Goal: Task Accomplishment & Management: Manage account settings

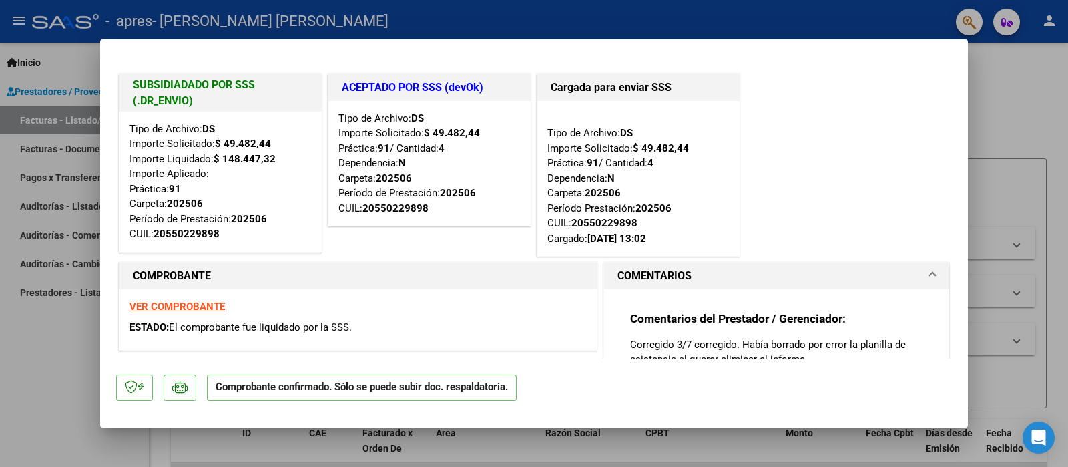
click at [998, 128] on div at bounding box center [534, 233] width 1068 height 467
type input "$ 0,00"
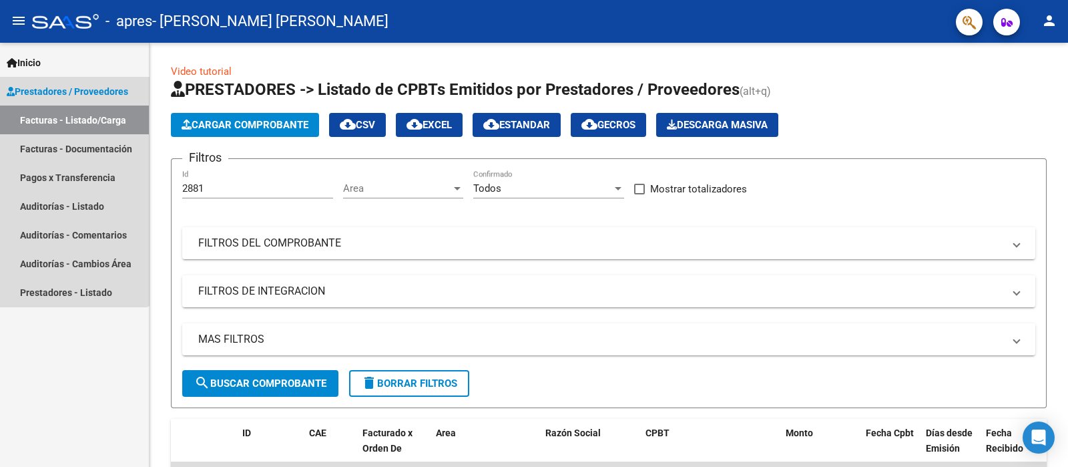
click at [31, 91] on span "Prestadores / Proveedores" at bounding box center [68, 91] width 122 height 15
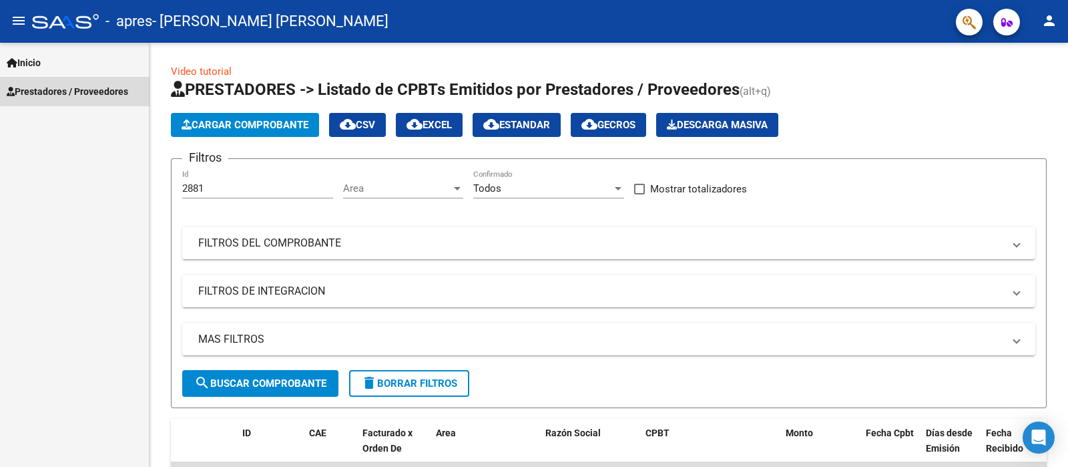
click at [31, 91] on span "Prestadores / Proveedores" at bounding box center [68, 91] width 122 height 15
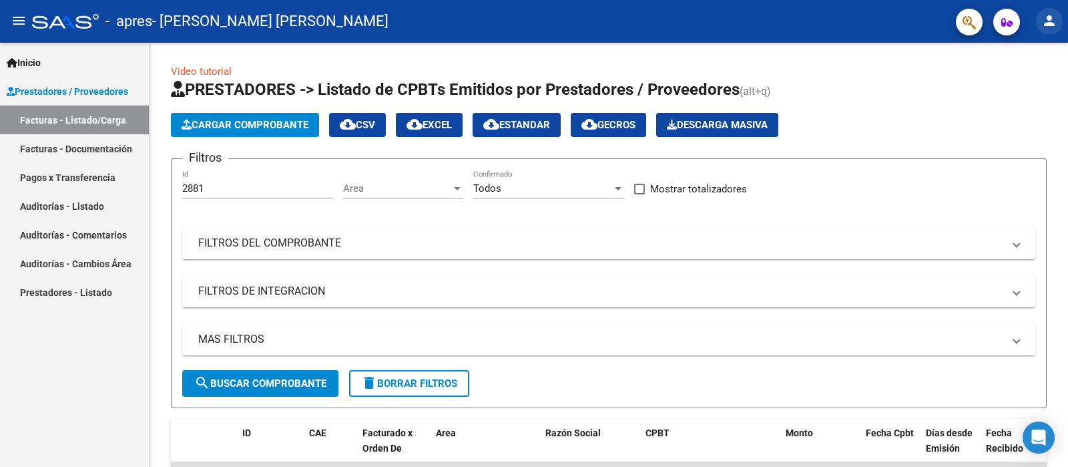
click at [1051, 17] on mat-icon "person" at bounding box center [1050, 21] width 16 height 16
click at [1034, 55] on button "person Mi Perfil" at bounding box center [1022, 56] width 81 height 32
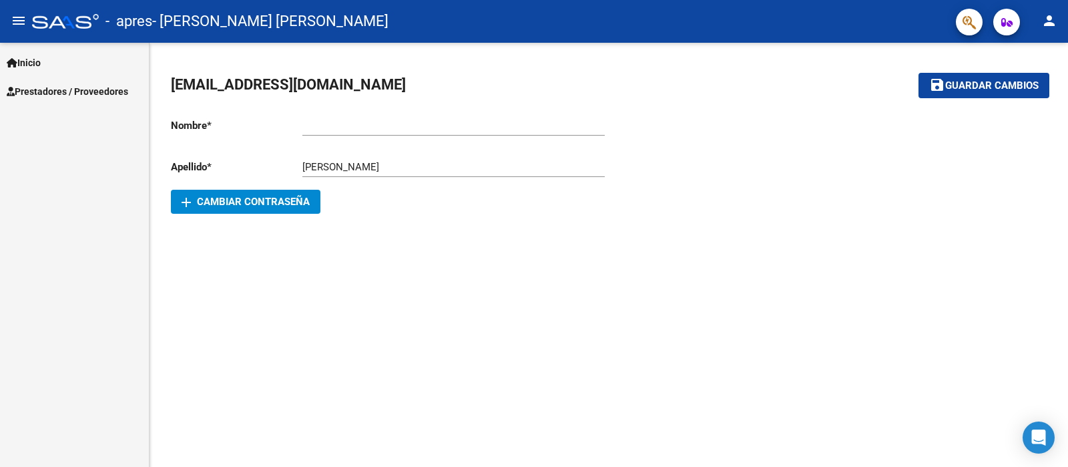
click at [305, 92] on span "[EMAIL_ADDRESS][DOMAIN_NAME]" at bounding box center [288, 84] width 235 height 17
click at [430, 72] on mat-toolbar-row "[EMAIL_ADDRESS][DOMAIN_NAME]" at bounding box center [512, 85] width 683 height 43
click at [250, 79] on span "[EMAIL_ADDRESS][DOMAIN_NAME]" at bounding box center [288, 84] width 235 height 17
click at [25, 23] on mat-icon "menu" at bounding box center [19, 21] width 16 height 16
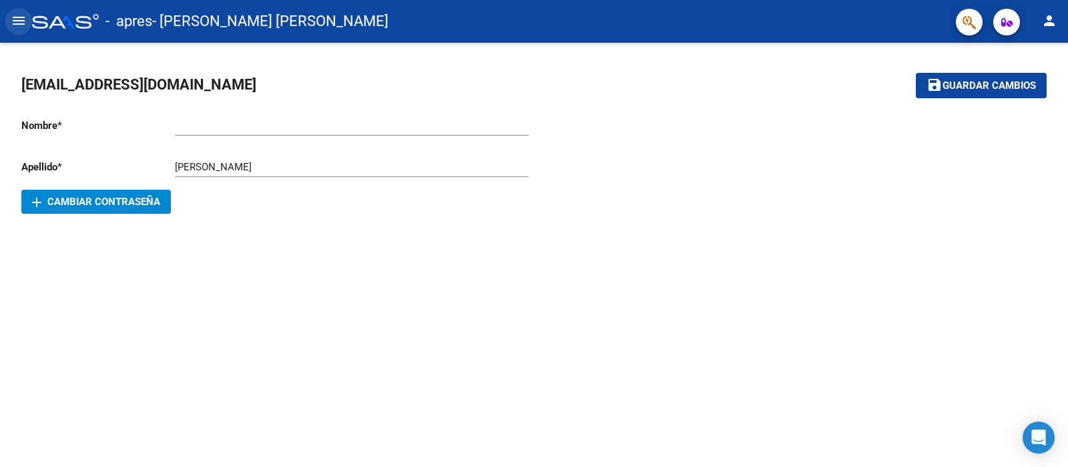
click at [25, 23] on mat-icon "menu" at bounding box center [19, 21] width 16 height 16
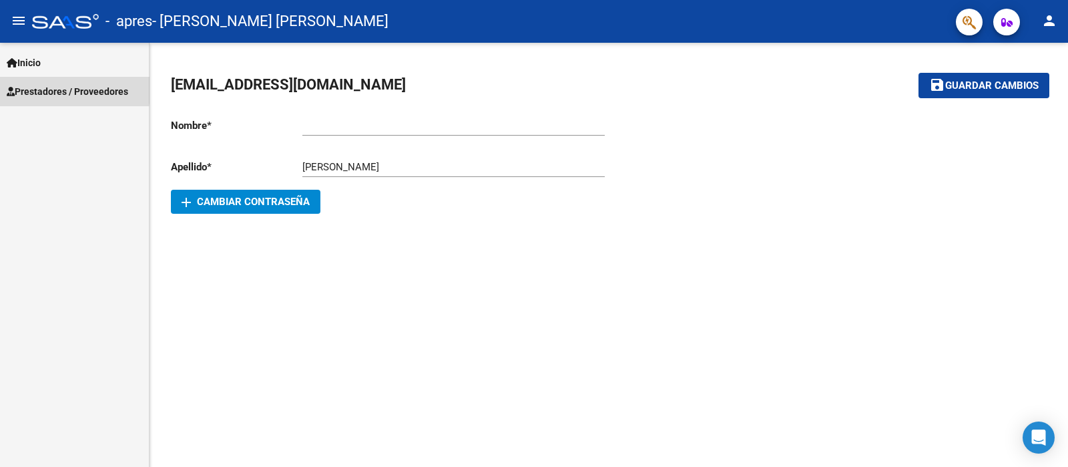
click at [27, 85] on span "Prestadores / Proveedores" at bounding box center [68, 91] width 122 height 15
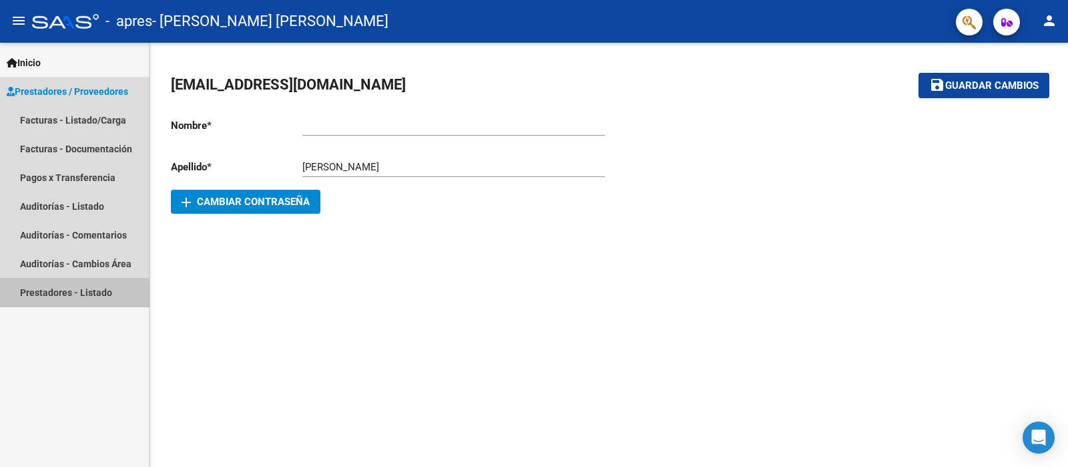
click at [49, 295] on link "Prestadores - Listado" at bounding box center [74, 292] width 149 height 29
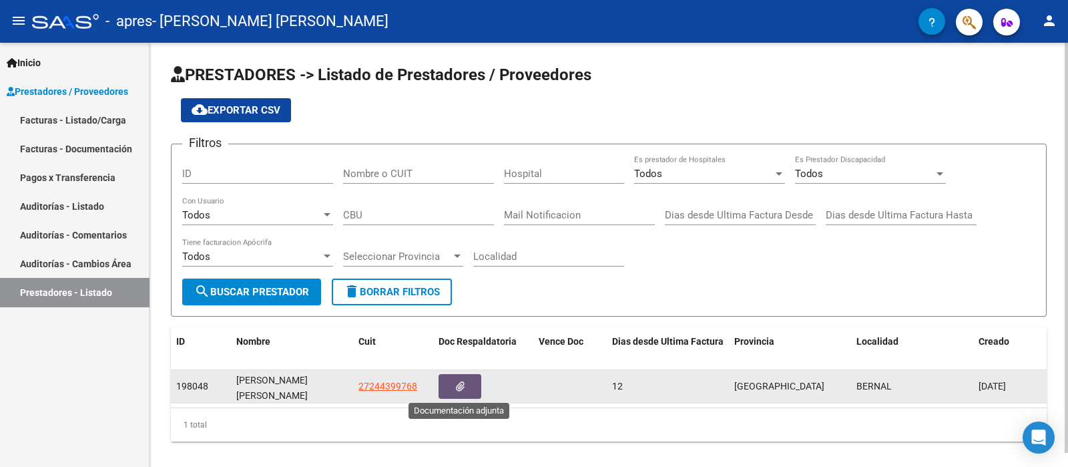
click at [457, 396] on button "button" at bounding box center [460, 386] width 43 height 25
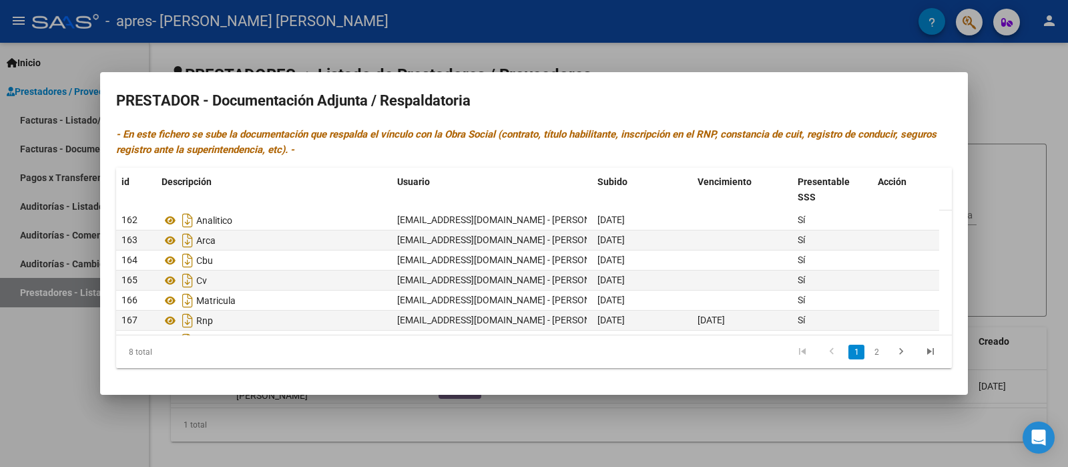
click at [474, 67] on div at bounding box center [534, 233] width 1068 height 467
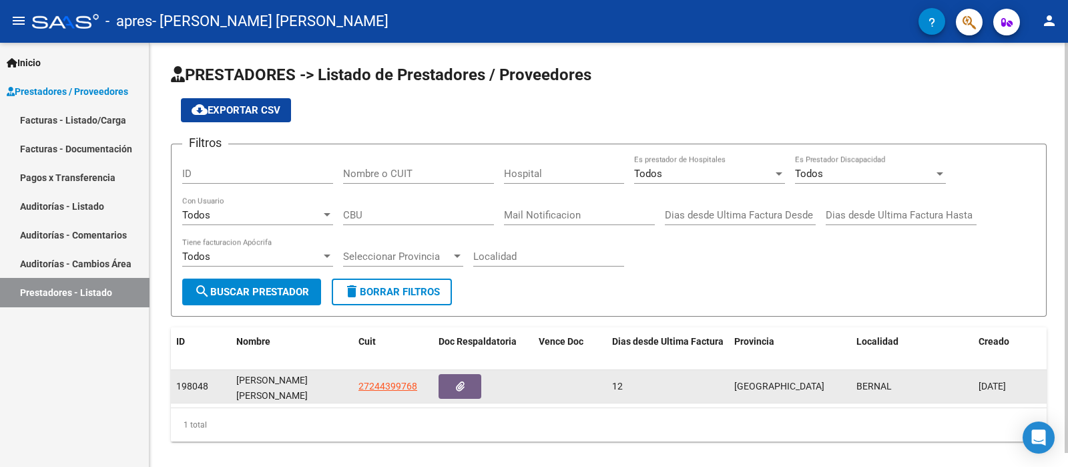
click at [639, 371] on datatable-body-cell "12" at bounding box center [668, 386] width 122 height 33
click at [635, 379] on div "12" at bounding box center [668, 386] width 112 height 15
click at [608, 394] on datatable-body-cell "12" at bounding box center [668, 386] width 122 height 33
click at [1032, 391] on div "[DATE]" at bounding box center [1010, 386] width 63 height 15
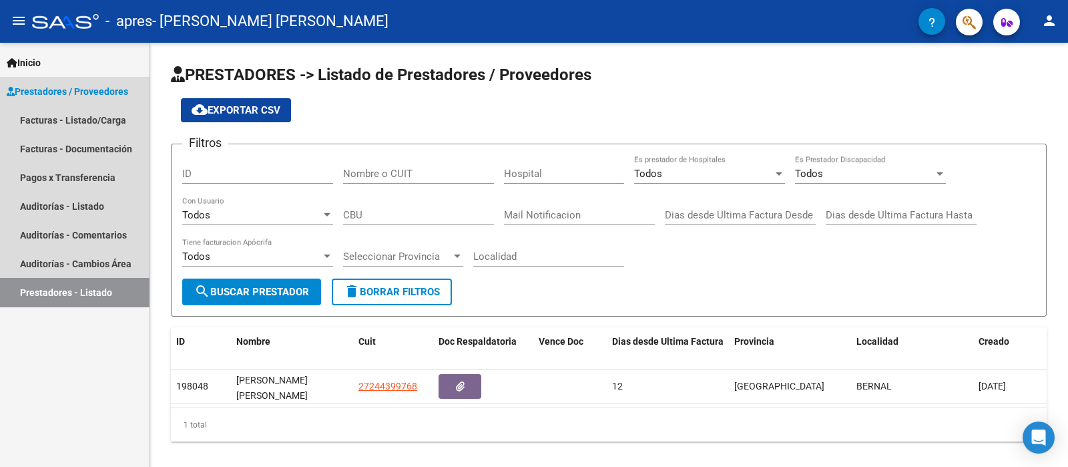
click at [114, 82] on link "Prestadores / Proveedores" at bounding box center [74, 91] width 149 height 29
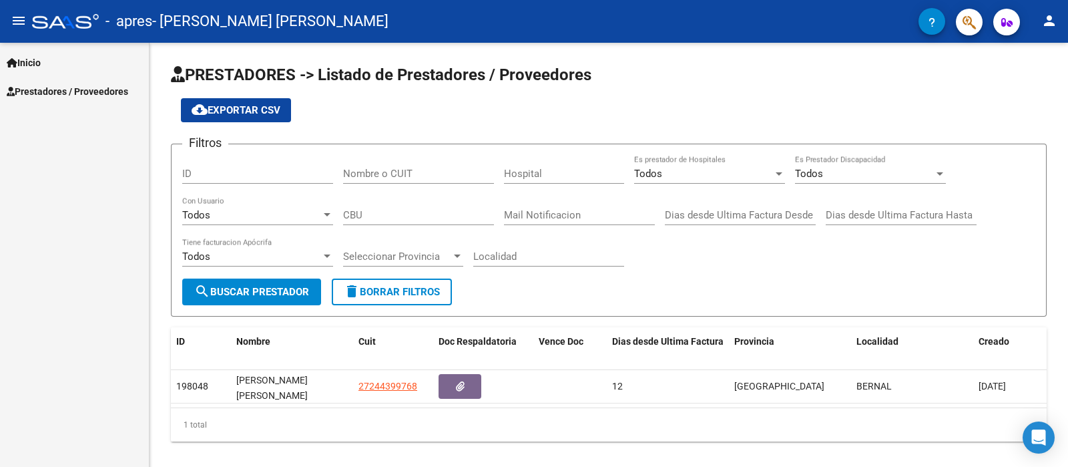
click at [229, 25] on span "- [PERSON_NAME] [PERSON_NAME]" at bounding box center [270, 21] width 236 height 29
click at [20, 31] on button "menu" at bounding box center [18, 21] width 27 height 27
